Goal: Information Seeking & Learning: Learn about a topic

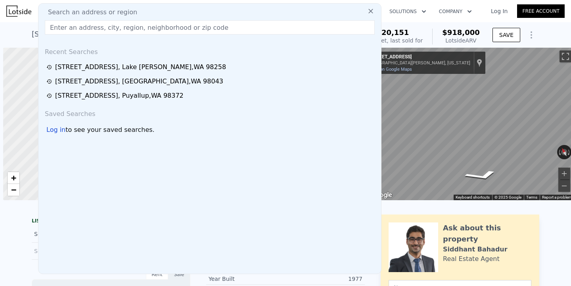
scroll to position [0, 3]
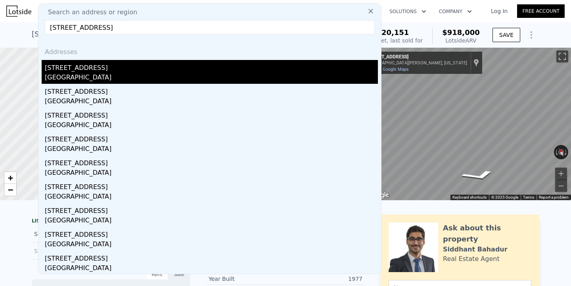
type input "[STREET_ADDRESS]"
click at [131, 74] on div "[GEOGRAPHIC_DATA]" at bounding box center [211, 78] width 333 height 11
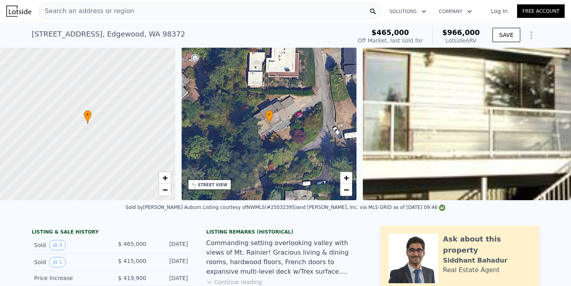
click at [189, 35] on div "[STREET_ADDRESS] Sold [DATE] for $465k (~ARV $966k )" at bounding box center [190, 36] width 317 height 22
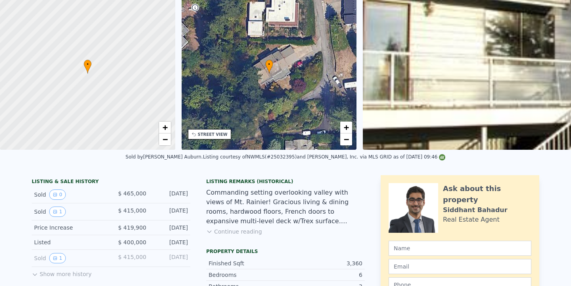
scroll to position [2, 0]
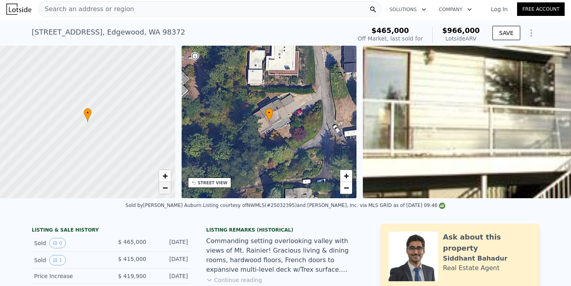
click at [165, 189] on span "−" at bounding box center [164, 188] width 5 height 10
click at [166, 179] on span "+" at bounding box center [164, 176] width 5 height 10
click at [168, 185] on link "−" at bounding box center [165, 188] width 12 height 12
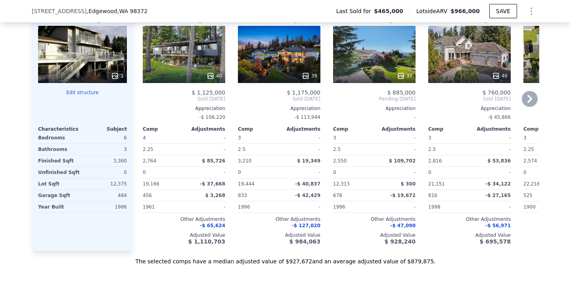
scroll to position [994, 0]
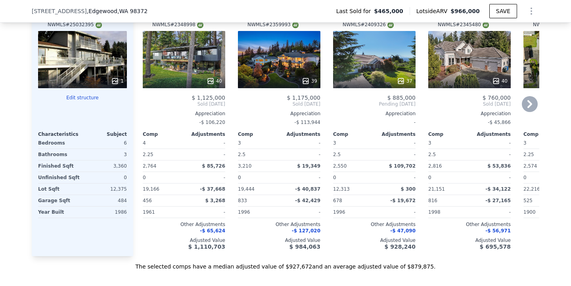
click at [531, 99] on icon at bounding box center [530, 104] width 16 height 16
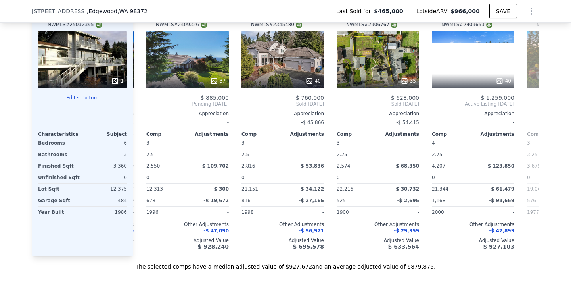
scroll to position [0, 190]
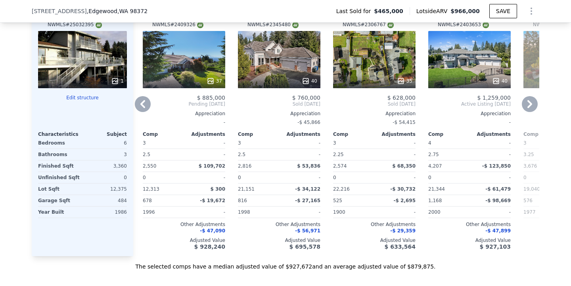
click at [531, 100] on icon at bounding box center [530, 104] width 5 height 8
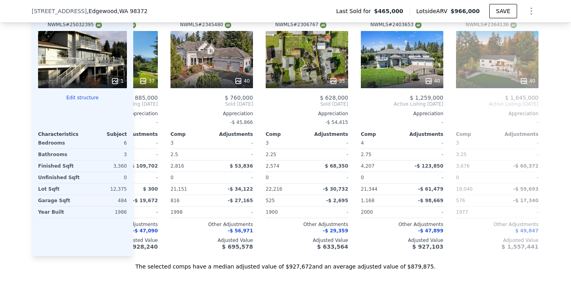
scroll to position [0, 279]
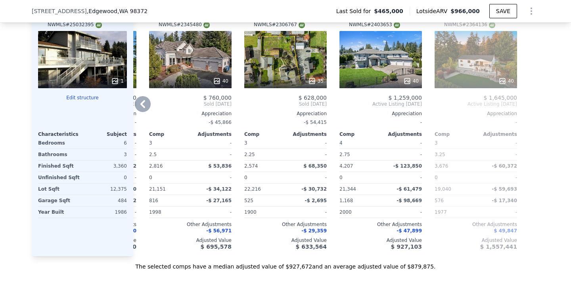
click at [148, 96] on icon at bounding box center [143, 104] width 16 height 16
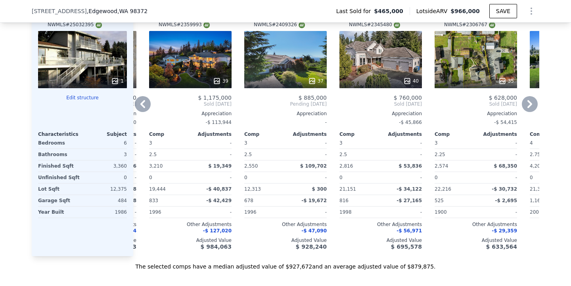
click at [142, 98] on icon at bounding box center [143, 104] width 16 height 16
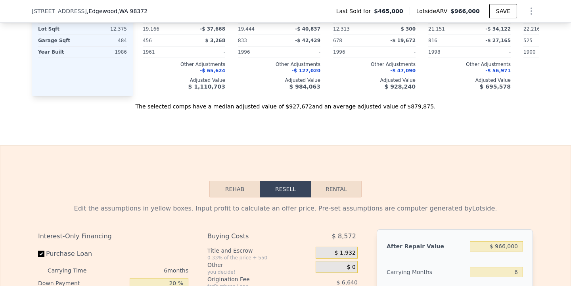
scroll to position [1267, 0]
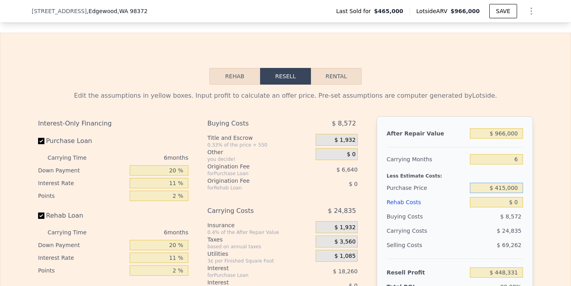
click at [508, 183] on input "$ 415,000" at bounding box center [496, 188] width 53 height 10
type input "$ 750,000"
click at [520, 197] on input "$ 0" at bounding box center [496, 202] width 53 height 10
type input "$ 92,113"
type input "$ 150"
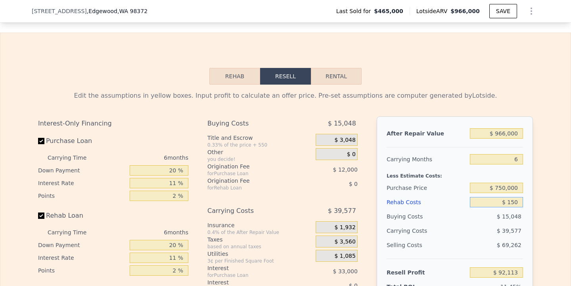
type input "$ 91,955"
type input "$ 1,500"
type input "$ 90,523"
type input "$ 15,000"
type input "$ 76,213"
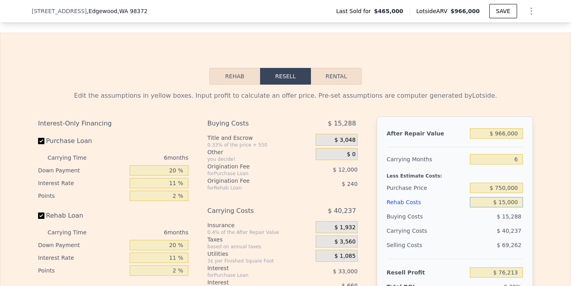
scroll to position [1310, 0]
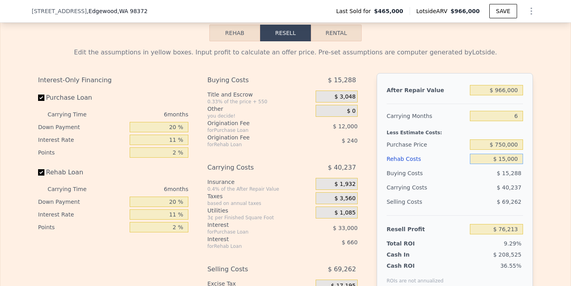
type input "$ 15,000"
click at [505, 139] on input "$ 750,000" at bounding box center [496, 144] width 53 height 10
type input "$ 810,000"
click at [548, 184] on div "Edit the assumptions in yellow boxes. Input profit to calculate an offer price.…" at bounding box center [285, 188] width 571 height 295
type input "$ 12,414"
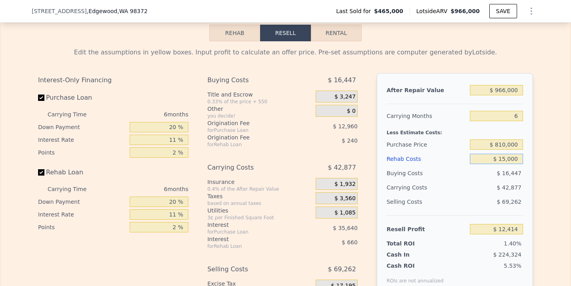
click at [505, 154] on input "$ 15,000" at bounding box center [496, 159] width 53 height 10
type input "$ 1,000"
type input "$ 27,256"
type input "$ 000"
type input "$ 28,314"
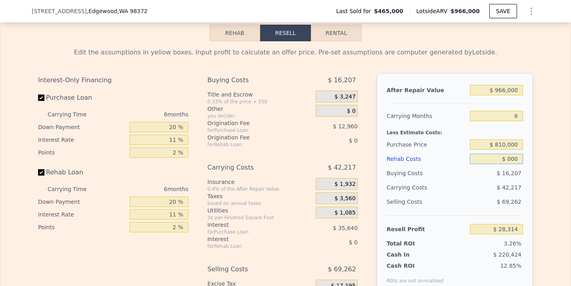
type input "$ 1,000"
type input "$ 27,256"
type input "$ 10,000"
type input "$ 17,716"
click at [551, 206] on div "Edit the assumptions in yellow boxes. Input profit to calculate an offer price.…" at bounding box center [285, 188] width 571 height 295
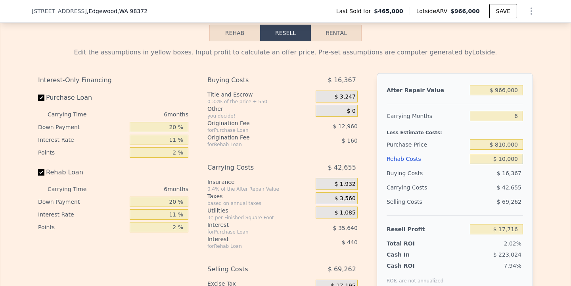
click at [504, 154] on input "$ 10,000" at bounding box center [496, 159] width 53 height 10
type input "$ 000"
type input "$ 28,314"
type input "$ 7,000"
type input "$ 20,896"
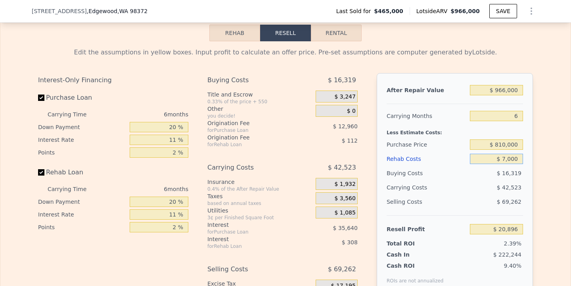
type input "$ 7,000"
click at [559, 185] on div "Edit the assumptions in yellow boxes. Input profit to calculate an offer price.…" at bounding box center [285, 188] width 571 height 295
click at [515, 111] on input "6" at bounding box center [496, 116] width 53 height 10
type input "2"
type input "$ 49,244"
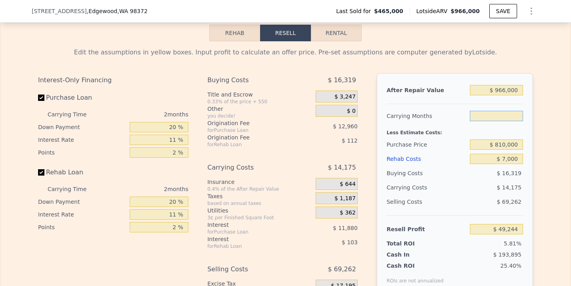
type input "3"
type input "$ 42,158"
click at [523, 196] on div "After Repair Value $ 966,000 Carrying Months 3 Less Estimate Costs: Purchase Pr…" at bounding box center [455, 183] width 156 height 221
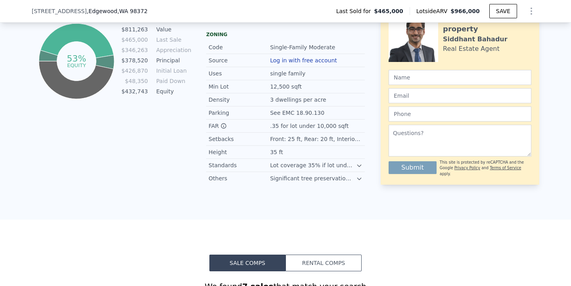
scroll to position [199, 0]
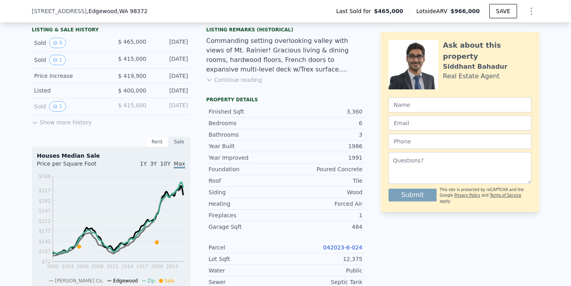
type input "6"
type input "$ 0"
type input "$ 448,331"
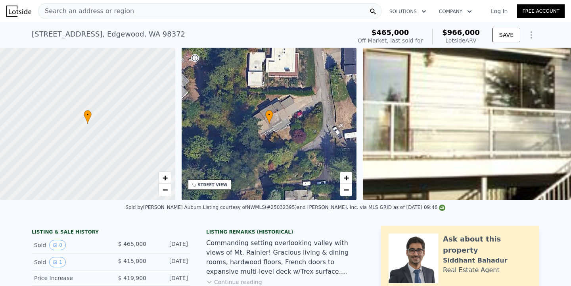
click at [159, 7] on div "Search an address or region" at bounding box center [210, 11] width 344 height 16
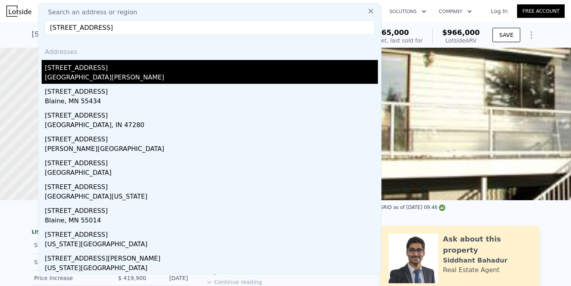
type input "[STREET_ADDRESS]"
click at [153, 63] on div "[STREET_ADDRESS]" at bounding box center [211, 66] width 333 height 13
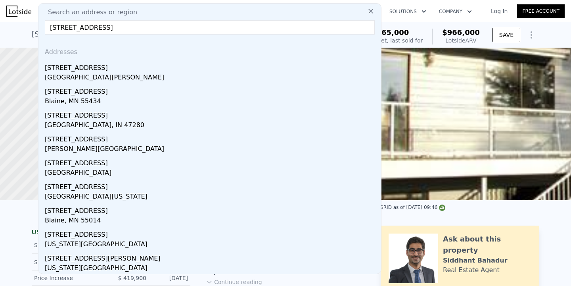
type input "5"
type input "0"
type input "3"
type input "1862"
type input "3012"
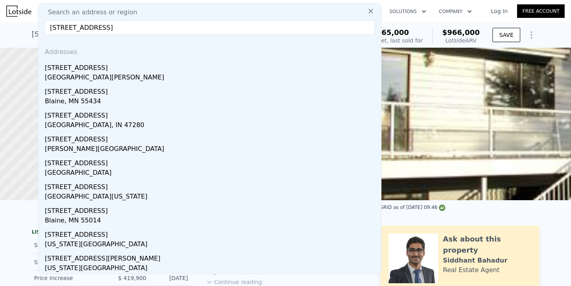
type input "2578"
type input "100624"
type input "$ 918,000"
type input "$ 611,888"
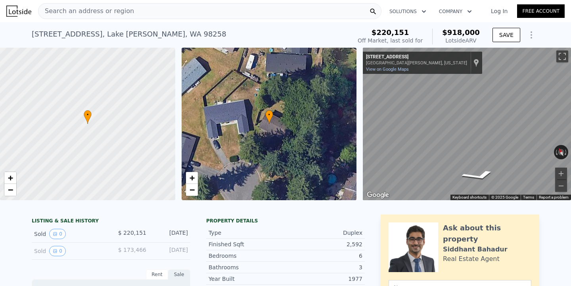
click at [180, 16] on div "Search an address or region" at bounding box center [210, 11] width 344 height 16
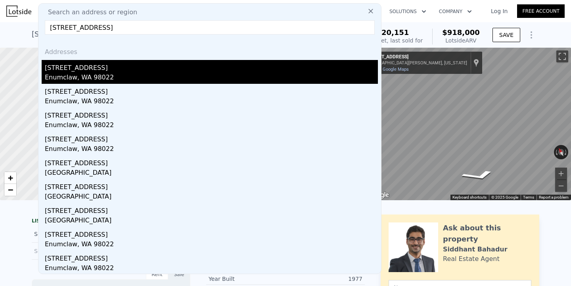
type input "[STREET_ADDRESS]"
click at [136, 65] on div "[STREET_ADDRESS]" at bounding box center [211, 66] width 333 height 13
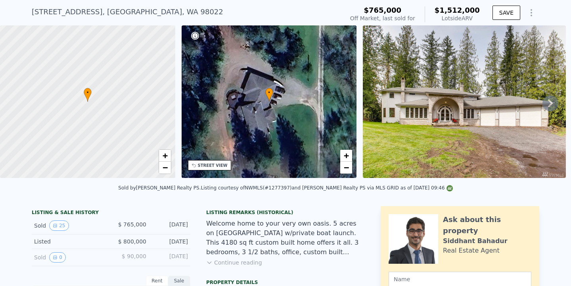
scroll to position [23, 0]
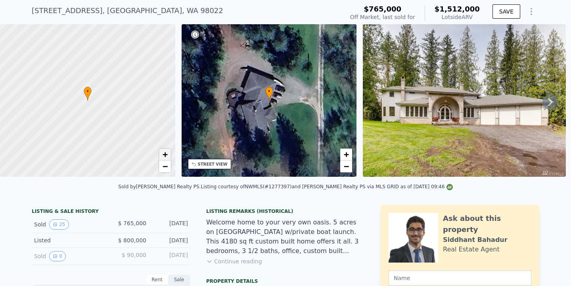
click at [165, 154] on span "+" at bounding box center [164, 154] width 5 height 10
click at [167, 170] on span "−" at bounding box center [164, 166] width 5 height 10
click at [166, 163] on span "−" at bounding box center [164, 166] width 5 height 10
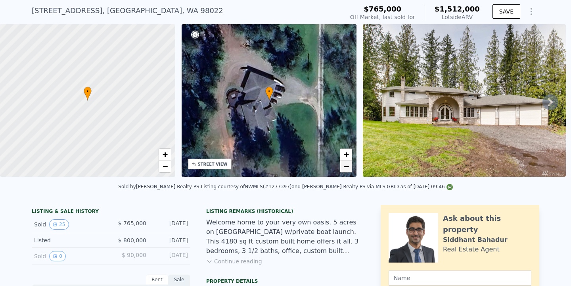
click at [347, 166] on span "−" at bounding box center [346, 166] width 5 height 10
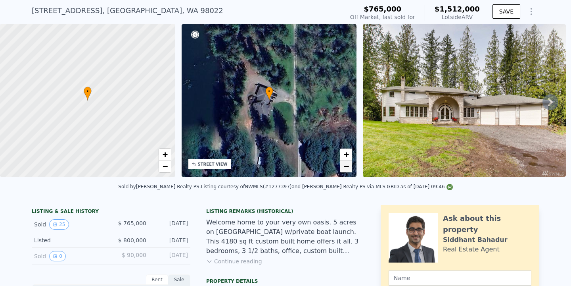
click at [347, 166] on span "−" at bounding box center [346, 166] width 5 height 10
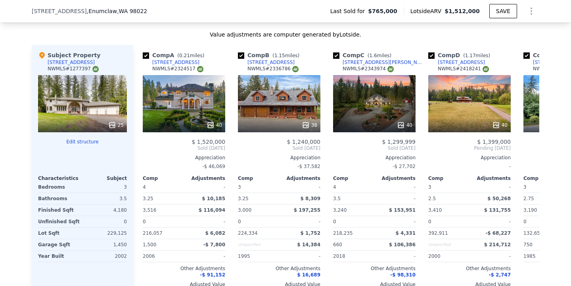
scroll to position [835, 0]
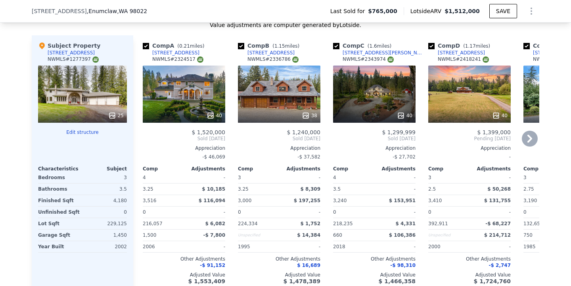
click at [532, 137] on icon at bounding box center [530, 139] width 16 height 16
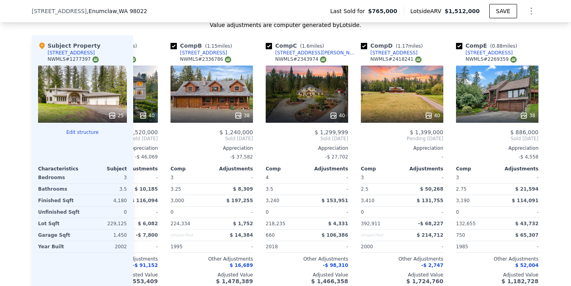
scroll to position [0, 89]
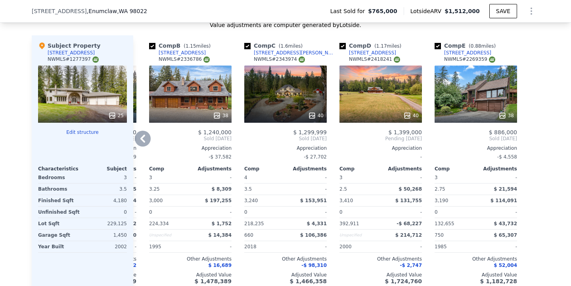
click at [141, 138] on icon at bounding box center [142, 139] width 5 height 8
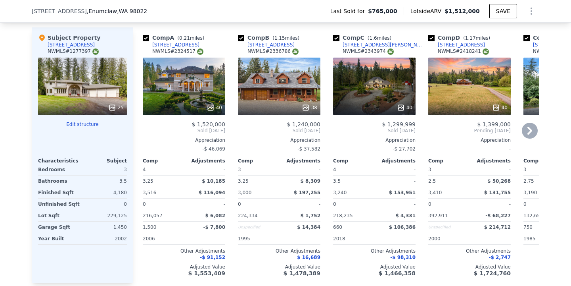
scroll to position [838, 0]
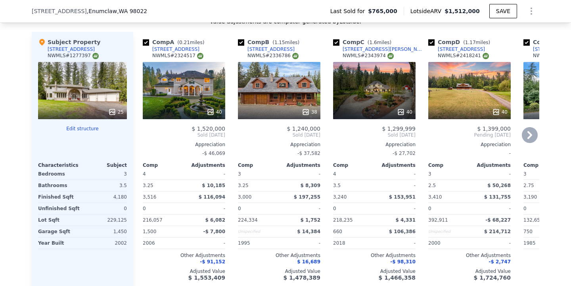
click at [200, 105] on div at bounding box center [184, 112] width 83 height 14
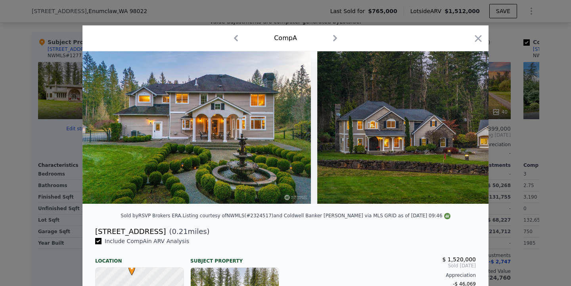
scroll to position [96, 0]
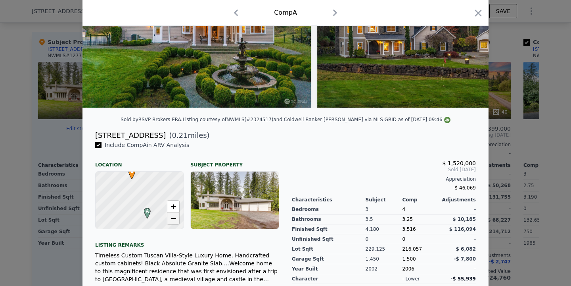
click at [174, 220] on span "−" at bounding box center [173, 218] width 5 height 10
click at [171, 220] on span "−" at bounding box center [173, 218] width 5 height 10
click at [174, 217] on span "−" at bounding box center [173, 218] width 5 height 10
click at [475, 13] on icon "button" at bounding box center [478, 13] width 11 height 11
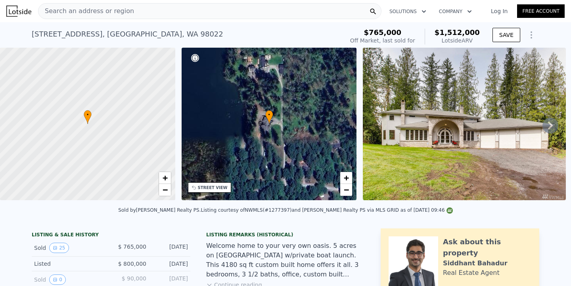
click at [163, 12] on div "Search an address or region" at bounding box center [210, 11] width 344 height 16
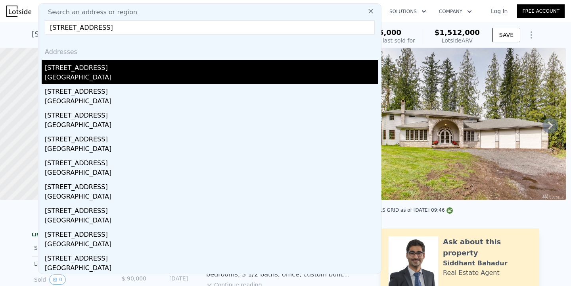
type input "[STREET_ADDRESS]"
click at [107, 77] on div "[GEOGRAPHIC_DATA]" at bounding box center [211, 78] width 333 height 11
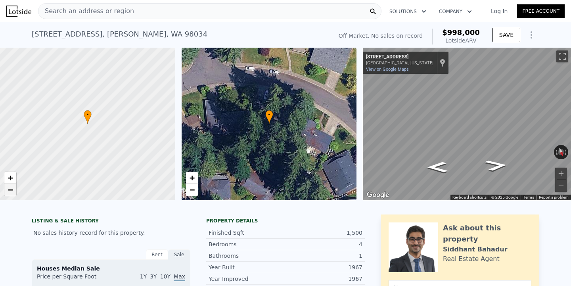
click at [7, 191] on link "−" at bounding box center [10, 190] width 12 height 12
click at [13, 177] on span "+" at bounding box center [10, 178] width 5 height 10
click at [12, 179] on span "+" at bounding box center [10, 178] width 5 height 10
click at [9, 192] on span "−" at bounding box center [10, 190] width 5 height 10
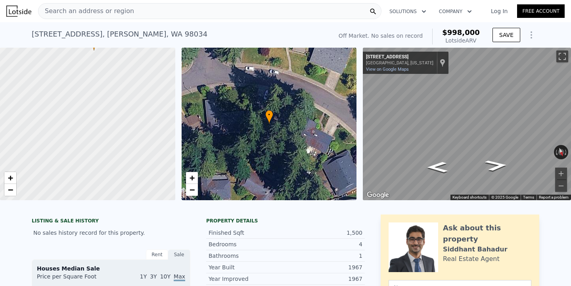
drag, startPoint x: 77, startPoint y: 175, endPoint x: 83, endPoint y: 102, distance: 72.9
click at [83, 102] on div at bounding box center [88, 124] width 210 height 183
drag, startPoint x: 83, startPoint y: 102, endPoint x: 83, endPoint y: 136, distance: 33.7
click at [83, 136] on div at bounding box center [88, 124] width 210 height 183
click at [193, 190] on span "−" at bounding box center [191, 190] width 5 height 10
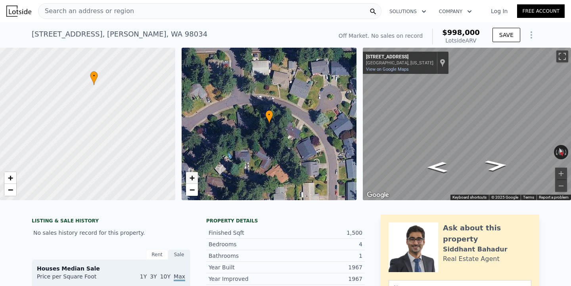
click at [192, 179] on span "+" at bounding box center [191, 178] width 5 height 10
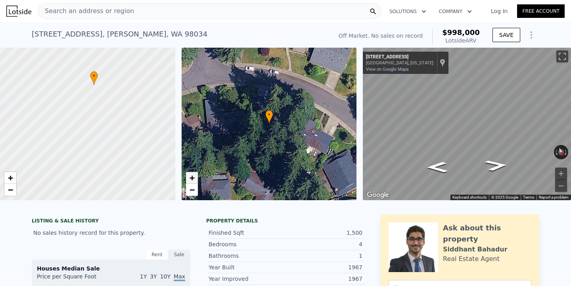
click at [192, 179] on span "+" at bounding box center [191, 178] width 5 height 10
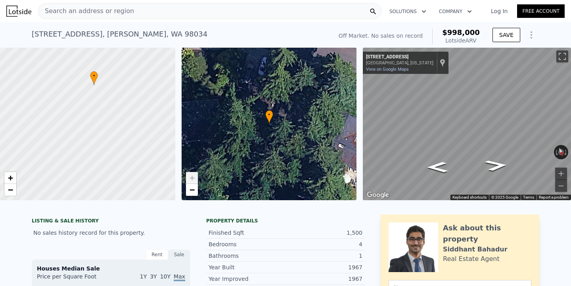
click at [192, 198] on div "• + −" at bounding box center [269, 124] width 175 height 152
click at [192, 194] on span "−" at bounding box center [191, 190] width 5 height 10
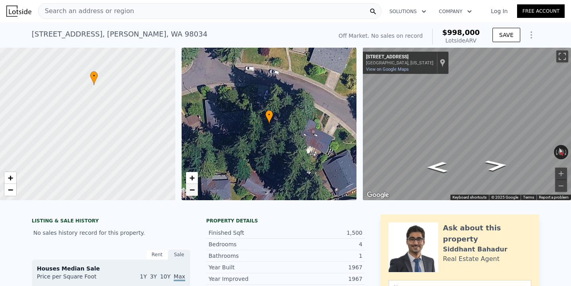
click at [192, 189] on span "−" at bounding box center [191, 190] width 5 height 10
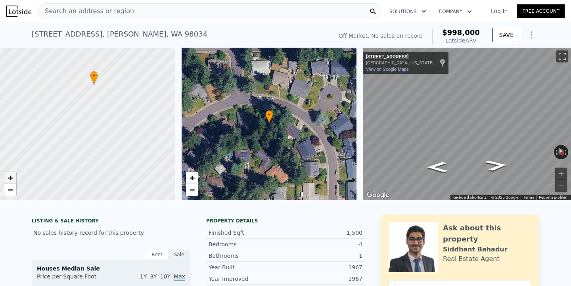
click at [9, 177] on span "+" at bounding box center [10, 178] width 5 height 10
click at [9, 173] on span "+" at bounding box center [10, 178] width 5 height 10
drag, startPoint x: 110, startPoint y: 113, endPoint x: 102, endPoint y: 195, distance: 82.9
drag, startPoint x: 97, startPoint y: 141, endPoint x: 75, endPoint y: 198, distance: 61.5
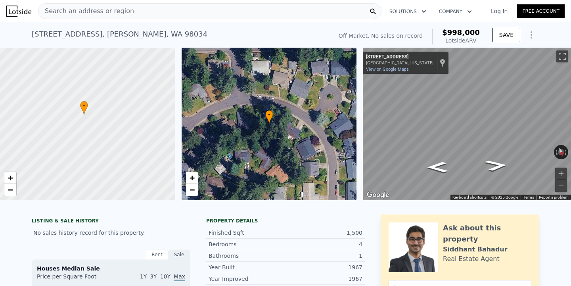
click at [75, 200] on div at bounding box center [88, 124] width 210 height 183
click at [15, 192] on link "−" at bounding box center [10, 190] width 12 height 12
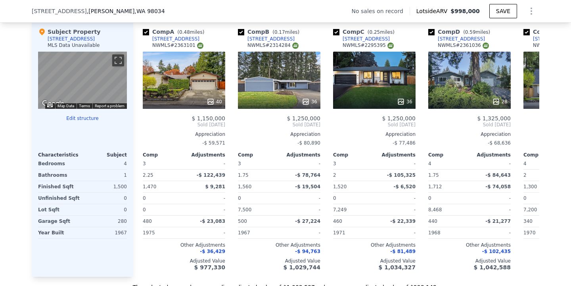
scroll to position [784, 0]
